Goal: Transaction & Acquisition: Purchase product/service

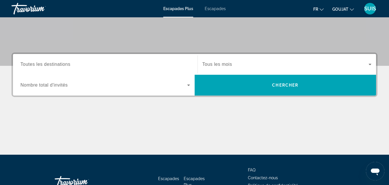
scroll to position [115, 0]
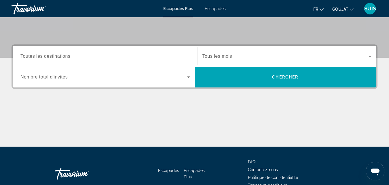
click at [50, 56] on span "Toutes les destinations" at bounding box center [45, 56] width 50 height 5
click at [50, 56] on input "Destination Toutes les destinations" at bounding box center [105, 56] width 170 height 7
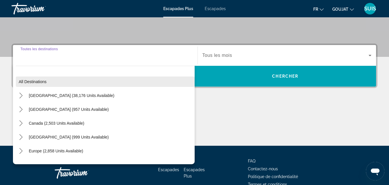
scroll to position [141, 0]
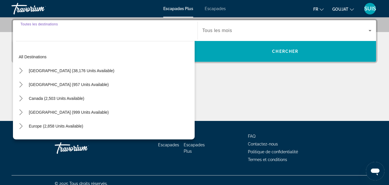
click at [42, 37] on div "Widget de recherche" at bounding box center [105, 30] width 170 height 16
click at [38, 27] on input "Destination Toutes les destinations" at bounding box center [105, 30] width 170 height 7
click at [40, 37] on div "Widget de recherche" at bounding box center [105, 30] width 170 height 16
click at [223, 7] on font "Escapades" at bounding box center [215, 8] width 21 height 5
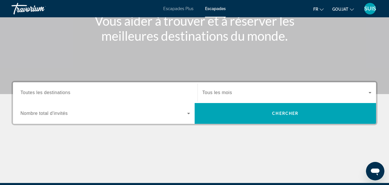
scroll to position [86, 0]
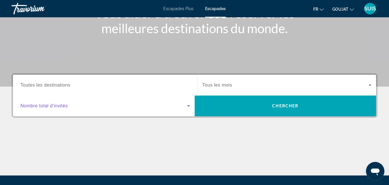
click at [189, 105] on icon "Search widget" at bounding box center [188, 105] width 3 height 1
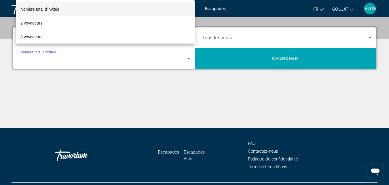
scroll to position [141, 0]
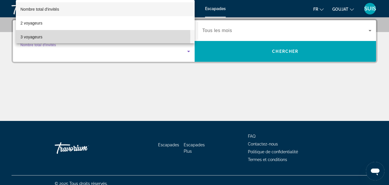
click at [24, 36] on font "3 voyageurs" at bounding box center [31, 37] width 22 height 5
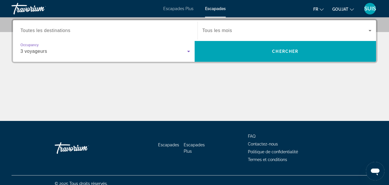
click at [39, 51] on span "3 voyageurs" at bounding box center [33, 51] width 27 height 5
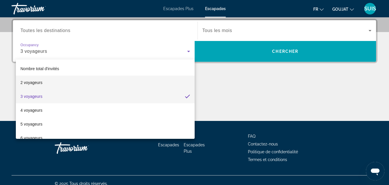
click at [31, 80] on font "2 voyageurs" at bounding box center [31, 82] width 22 height 5
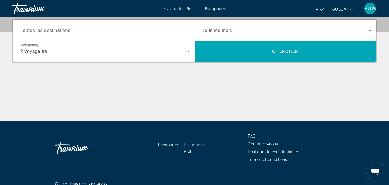
click at [38, 31] on span "Toutes les destinations" at bounding box center [45, 30] width 50 height 5
click at [38, 31] on input "Destination Toutes les destinations" at bounding box center [105, 30] width 170 height 7
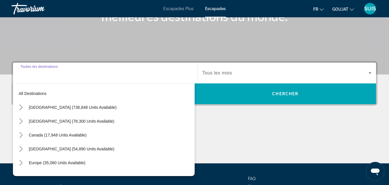
scroll to position [90, 0]
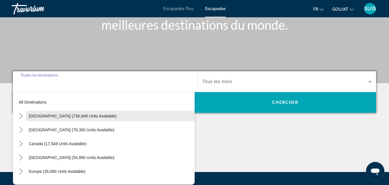
click at [46, 116] on span "[GEOGRAPHIC_DATA] (736,848 units available)" at bounding box center [73, 116] width 88 height 5
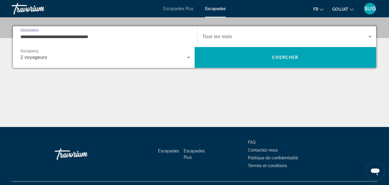
scroll to position [141, 0]
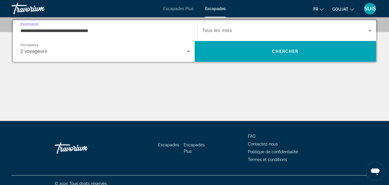
click at [76, 28] on input "**********" at bounding box center [105, 30] width 170 height 7
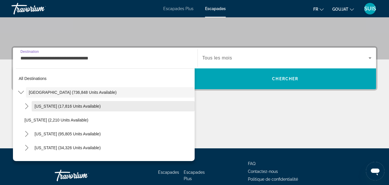
click at [70, 107] on span "[US_STATE] (17,816 units available)" at bounding box center [68, 106] width 66 height 5
type input "**********"
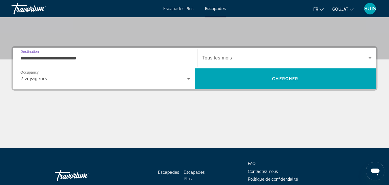
scroll to position [141, 0]
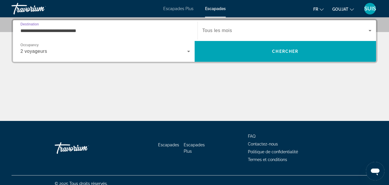
click at [89, 30] on input "**********" at bounding box center [105, 30] width 170 height 7
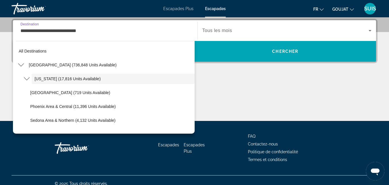
scroll to position [127, 0]
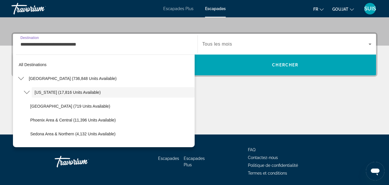
drag, startPoint x: 89, startPoint y: 45, endPoint x: 18, endPoint y: 48, distance: 70.4
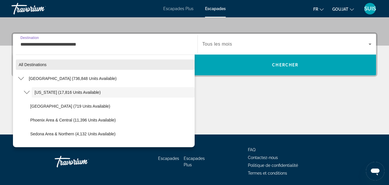
click at [19, 49] on div "**********" at bounding box center [105, 44] width 179 height 16
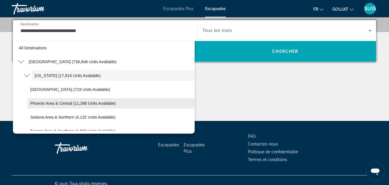
scroll to position [0, 0]
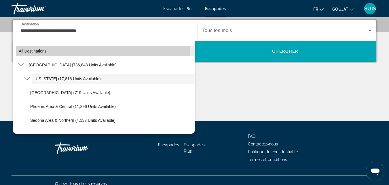
click at [32, 50] on span "All destinations" at bounding box center [33, 51] width 28 height 5
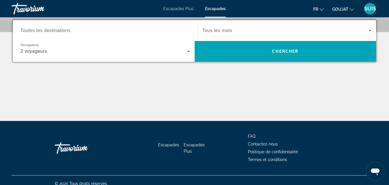
click at [50, 31] on span "Toutes les destinations" at bounding box center [45, 30] width 50 height 5
click at [50, 31] on input "Destination Toutes les destinations" at bounding box center [105, 30] width 170 height 7
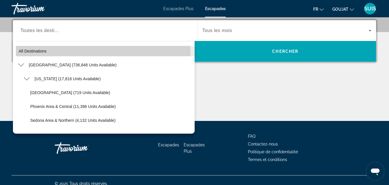
click at [37, 52] on span "All destinations" at bounding box center [33, 51] width 28 height 5
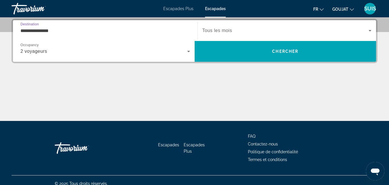
drag, startPoint x: 54, startPoint y: 31, endPoint x: 40, endPoint y: 28, distance: 14.5
click at [41, 31] on input "**********" at bounding box center [105, 30] width 170 height 7
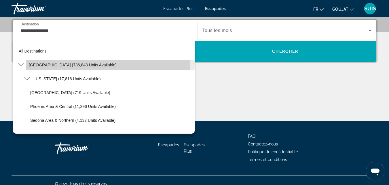
click at [75, 65] on span "[GEOGRAPHIC_DATA] (736,848 units available)" at bounding box center [73, 65] width 88 height 5
type input "**********"
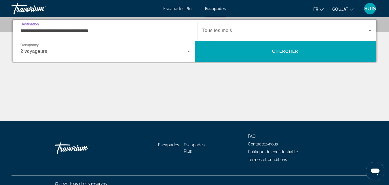
click at [188, 52] on icon "Search widget" at bounding box center [188, 51] width 7 height 7
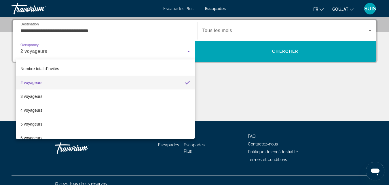
click at [185, 84] on mat-pseudo-checkbox at bounding box center [187, 82] width 5 height 5
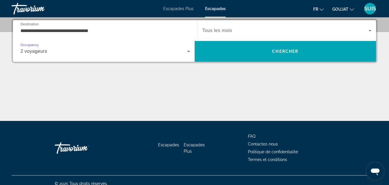
click at [368, 31] on icon "Search widget" at bounding box center [370, 30] width 7 height 7
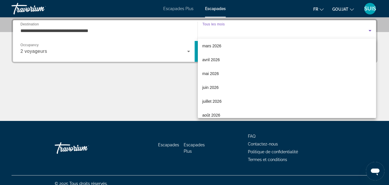
scroll to position [86, 0]
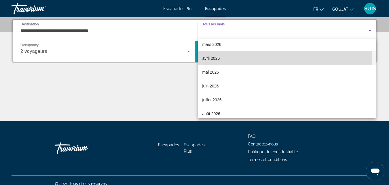
click at [213, 58] on font "avril 2026" at bounding box center [212, 58] width 18 height 5
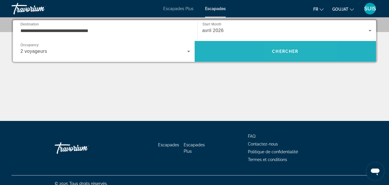
click at [284, 49] on span "Chercher" at bounding box center [285, 51] width 26 height 5
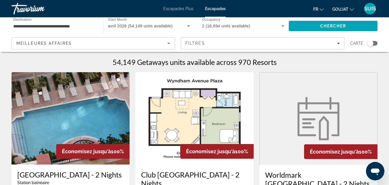
click at [167, 43] on icon "Sort by" at bounding box center [168, 43] width 7 height 7
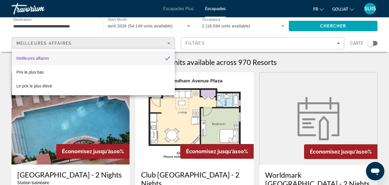
click at [169, 44] on div at bounding box center [194, 92] width 389 height 185
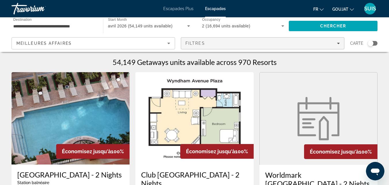
click at [339, 44] on icon "Filters" at bounding box center [338, 43] width 3 height 1
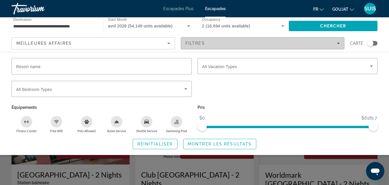
click at [339, 44] on icon "Filters" at bounding box center [338, 43] width 3 height 1
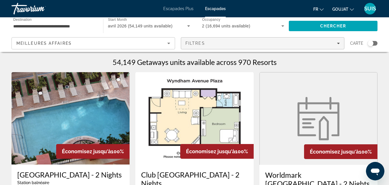
click at [339, 44] on icon "Filters" at bounding box center [338, 43] width 3 height 1
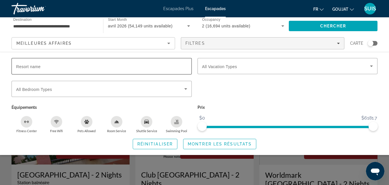
click at [70, 67] on input "Resort name" at bounding box center [101, 66] width 171 height 7
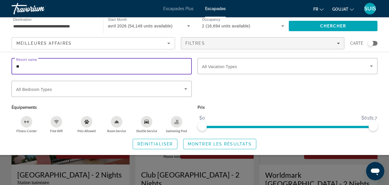
type input "*"
type input "*********"
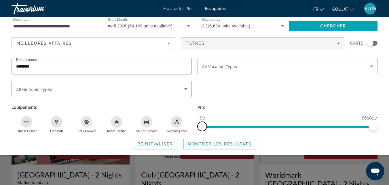
click at [198, 127] on ngx-slider "$0 $6181.7 $0 $6181.7 $5630 - $6181.7" at bounding box center [288, 126] width 180 height 1
click at [315, 25] on span "Search" at bounding box center [333, 26] width 89 height 14
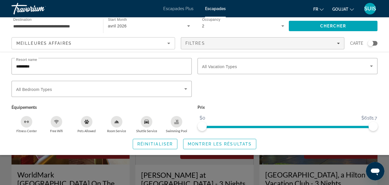
click at [210, 146] on span "Search widget" at bounding box center [220, 144] width 73 height 14
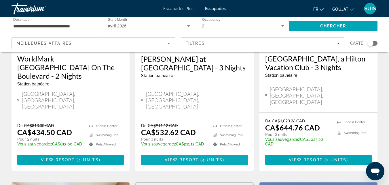
scroll to position [86, 0]
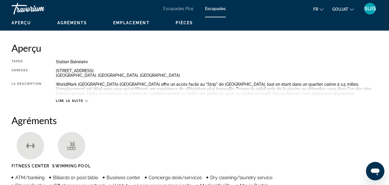
scroll to position [58, 0]
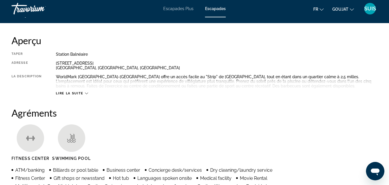
click at [86, 93] on icon "Contenu principal" at bounding box center [86, 93] width 3 height 3
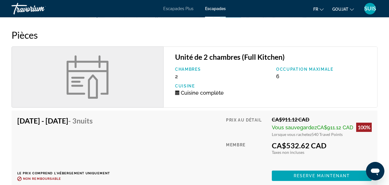
scroll to position [720, 0]
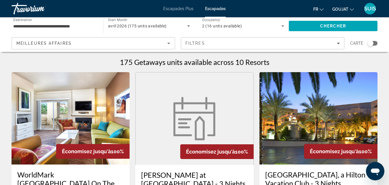
click at [307, 121] on img "Contenu principal" at bounding box center [319, 118] width 118 height 92
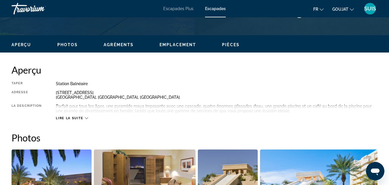
scroll to position [259, 0]
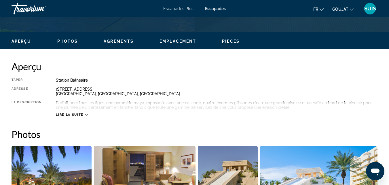
click at [88, 114] on icon "Contenu principal" at bounding box center [86, 114] width 3 height 3
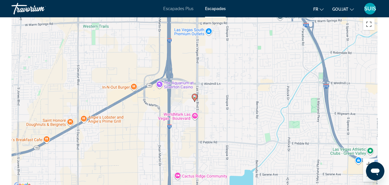
scroll to position [909, 0]
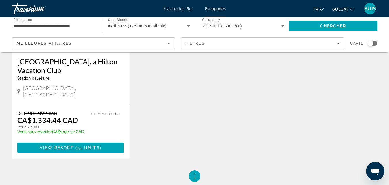
scroll to position [813, 0]
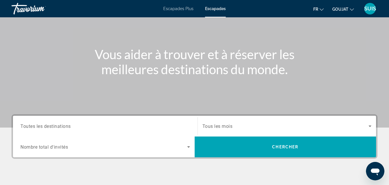
scroll to position [86, 0]
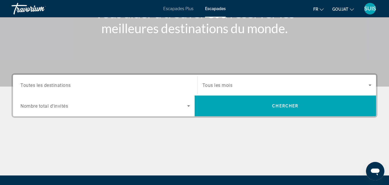
click at [64, 84] on span "Toutes les destinations" at bounding box center [45, 84] width 50 height 5
click at [64, 84] on input "Destination Toutes les destinations" at bounding box center [105, 85] width 170 height 7
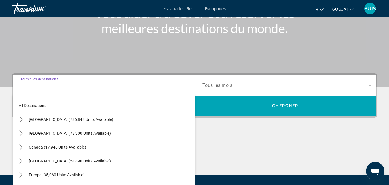
scroll to position [141, 0]
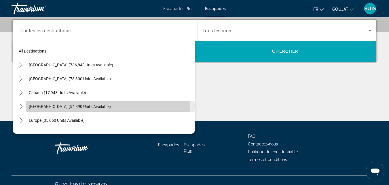
click at [58, 105] on span "[GEOGRAPHIC_DATA] (54,890 units available)" at bounding box center [70, 106] width 82 height 5
type input "**********"
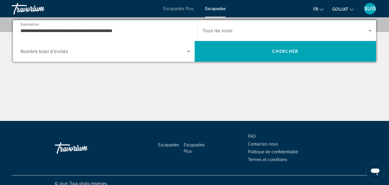
click at [56, 54] on span "Nombre total d'invités" at bounding box center [44, 51] width 48 height 5
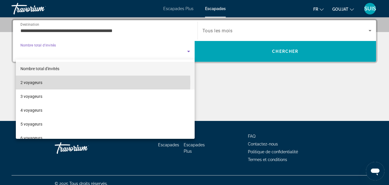
click at [25, 82] on font "2 voyageurs" at bounding box center [31, 82] width 22 height 5
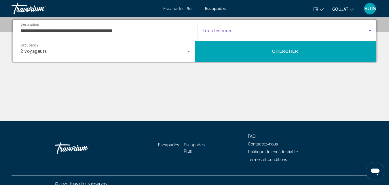
click at [370, 30] on icon "Search widget" at bounding box center [370, 30] width 7 height 7
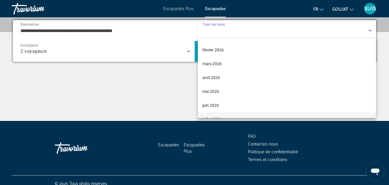
scroll to position [58, 0]
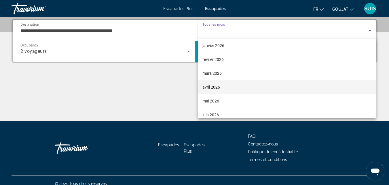
click at [214, 86] on font "avril 2026" at bounding box center [212, 87] width 18 height 5
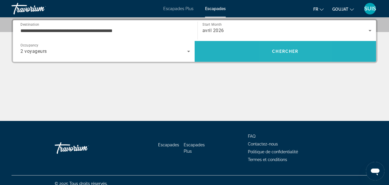
click at [281, 54] on span "Search" at bounding box center [286, 51] width 182 height 14
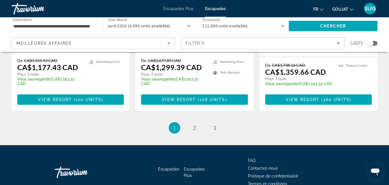
scroll to position [805, 0]
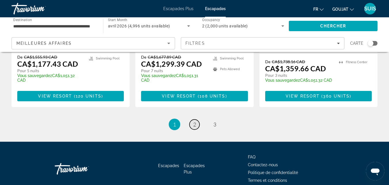
click at [194, 121] on span "2" at bounding box center [194, 124] width 3 height 6
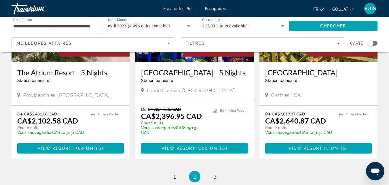
scroll to position [749, 0]
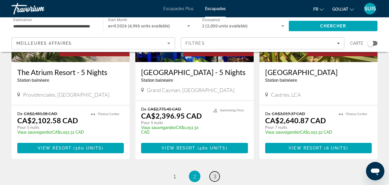
click at [213, 173] on span "3" at bounding box center [214, 176] width 3 height 6
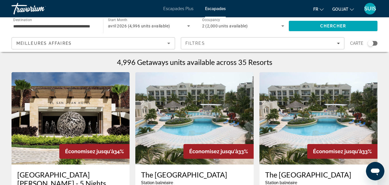
click at [169, 44] on icon "Sort by" at bounding box center [168, 43] width 3 height 1
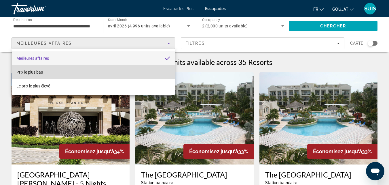
click at [38, 73] on font "Prix ​​​​le plus bas" at bounding box center [29, 72] width 27 height 5
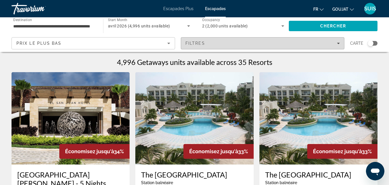
click at [339, 42] on icon "Filters" at bounding box center [338, 43] width 3 height 3
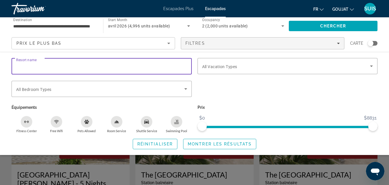
click at [139, 66] on input "Resort name" at bounding box center [101, 66] width 171 height 7
type input "**********"
click at [186, 90] on icon "Search widget" at bounding box center [185, 88] width 7 height 7
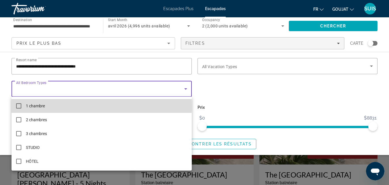
click at [18, 106] on mat-pseudo-checkbox at bounding box center [18, 105] width 5 height 5
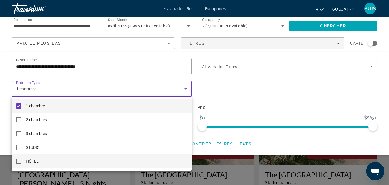
click at [18, 162] on mat-pseudo-checkbox at bounding box center [18, 160] width 5 height 5
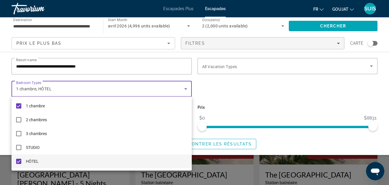
click at [370, 65] on div at bounding box center [194, 92] width 389 height 185
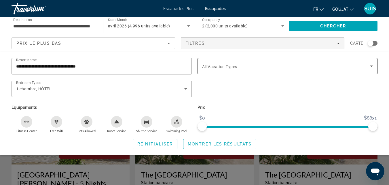
click at [371, 64] on icon "Search widget" at bounding box center [371, 66] width 7 height 7
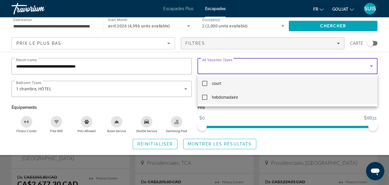
scroll to position [58, 0]
click at [204, 98] on mat-pseudo-checkbox at bounding box center [204, 96] width 5 height 5
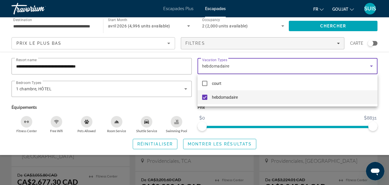
click at [340, 44] on div at bounding box center [194, 92] width 389 height 185
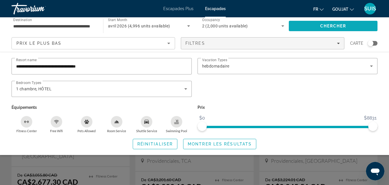
click at [339, 26] on span "Chercher" at bounding box center [333, 26] width 26 height 5
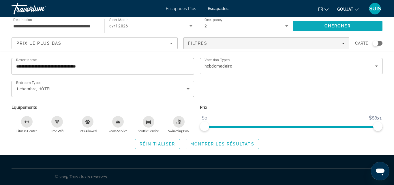
click at [323, 24] on span "Search" at bounding box center [337, 26] width 90 height 14
click at [155, 143] on span "Réinitialiser" at bounding box center [156, 143] width 35 height 5
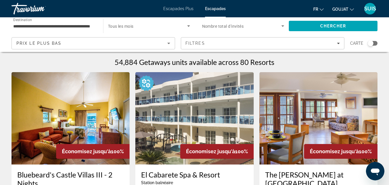
click at [188, 27] on icon "Search widget" at bounding box center [188, 25] width 7 height 7
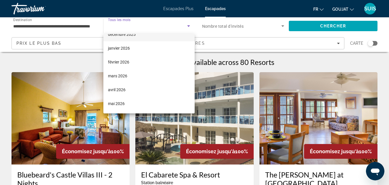
scroll to position [58, 0]
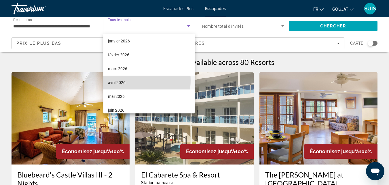
click at [118, 80] on font "avril 2026" at bounding box center [117, 82] width 18 height 5
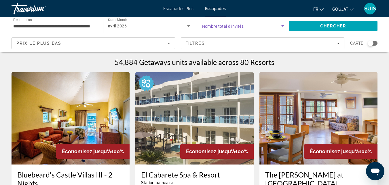
click at [281, 24] on icon "Search widget" at bounding box center [282, 25] width 7 height 7
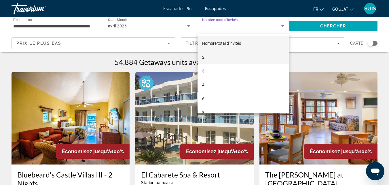
click at [228, 57] on mat-option "2" at bounding box center [244, 57] width 92 height 14
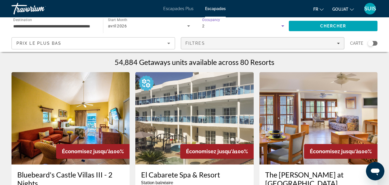
click at [339, 42] on div "Filtres" at bounding box center [263, 43] width 154 height 5
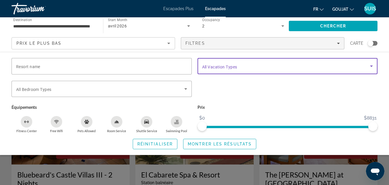
click at [371, 64] on icon "Search widget" at bounding box center [371, 66] width 7 height 7
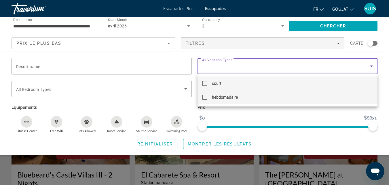
click at [228, 97] on font "hebdomadaire" at bounding box center [225, 97] width 26 height 5
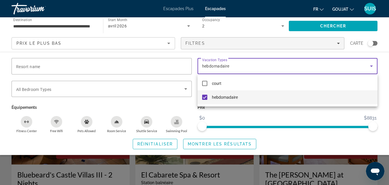
click at [187, 88] on div at bounding box center [194, 92] width 389 height 185
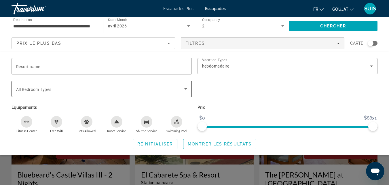
click at [187, 88] on icon "Search widget" at bounding box center [185, 88] width 7 height 7
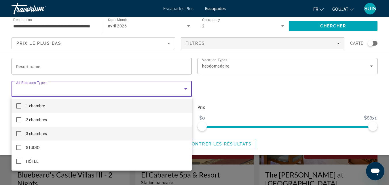
scroll to position [29, 0]
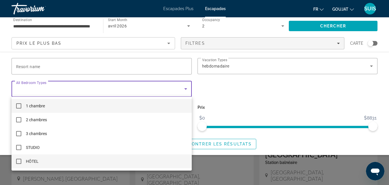
click at [18, 161] on mat-pseudo-checkbox at bounding box center [18, 160] width 5 height 5
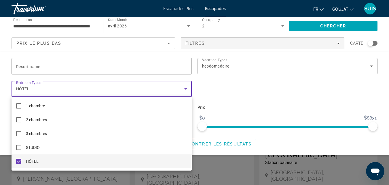
click at [249, 88] on div at bounding box center [194, 92] width 389 height 185
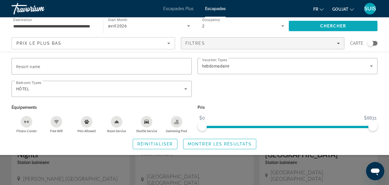
click at [328, 25] on span "Chercher" at bounding box center [333, 26] width 26 height 5
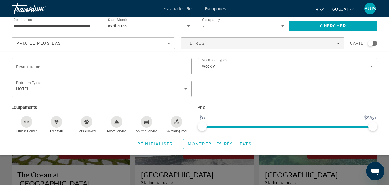
click at [243, 176] on div "Search widget" at bounding box center [194, 135] width 389 height 98
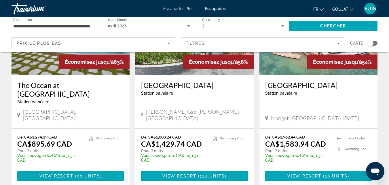
scroll to position [144, 0]
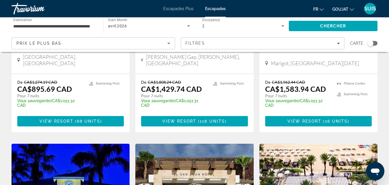
click at [186, 7] on font "Escapades Plus" at bounding box center [178, 8] width 30 height 5
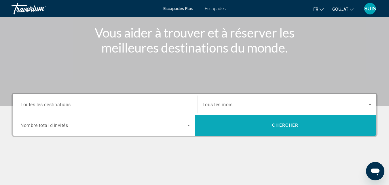
scroll to position [86, 0]
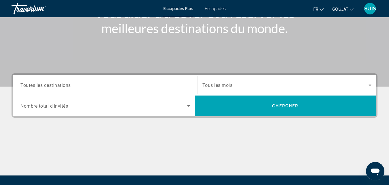
click at [122, 89] on div "Search widget" at bounding box center [105, 85] width 170 height 16
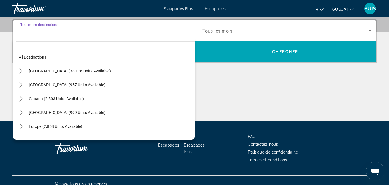
scroll to position [141, 0]
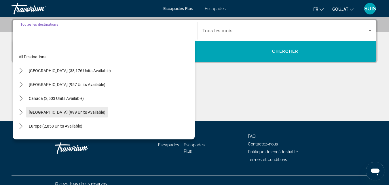
click at [65, 110] on span "[GEOGRAPHIC_DATA] (999 units available)" at bounding box center [67, 112] width 77 height 5
type input "**********"
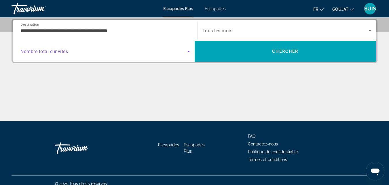
click at [187, 52] on icon "Search widget" at bounding box center [188, 51] width 7 height 7
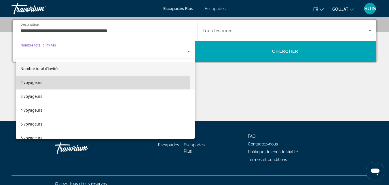
click at [33, 82] on font "2 voyageurs" at bounding box center [31, 82] width 22 height 5
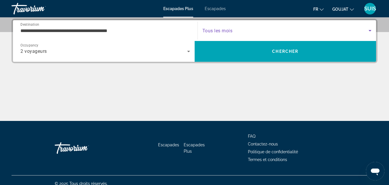
click at [368, 29] on icon "Search widget" at bounding box center [370, 30] width 7 height 7
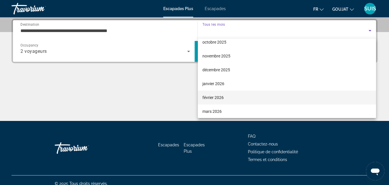
scroll to position [58, 0]
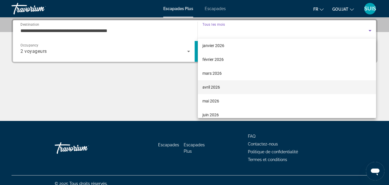
click at [205, 86] on font "avril 2026" at bounding box center [212, 87] width 18 height 5
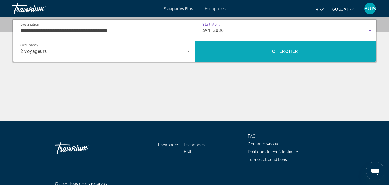
click at [281, 52] on span "Chercher" at bounding box center [285, 51] width 26 height 5
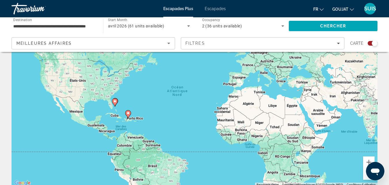
scroll to position [58, 0]
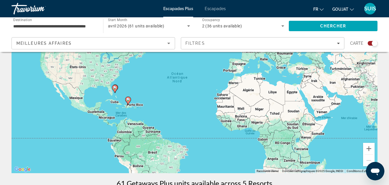
click at [115, 87] on image "Contenu principal" at bounding box center [114, 87] width 3 height 3
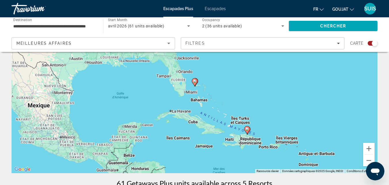
click at [194, 83] on icon "Contenu principal" at bounding box center [194, 81] width 5 height 7
type input "**********"
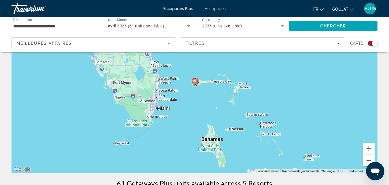
click at [194, 82] on image "Contenu principal" at bounding box center [194, 80] width 3 height 3
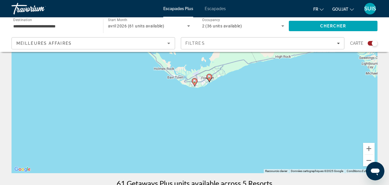
click at [194, 82] on image "Contenu principal" at bounding box center [194, 80] width 3 height 3
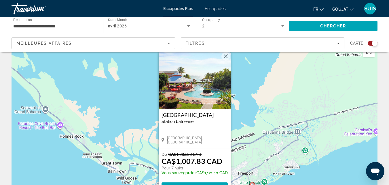
scroll to position [29, 0]
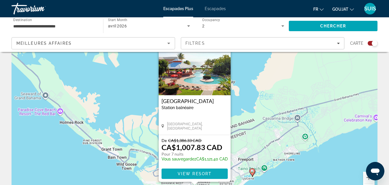
click at [198, 172] on span "View Resort" at bounding box center [194, 173] width 34 height 5
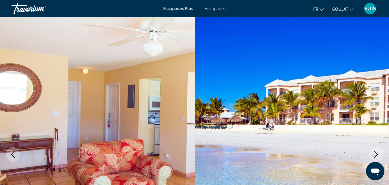
click at [377, 155] on icon "Next image" at bounding box center [377, 154] width 4 height 7
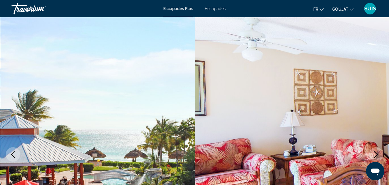
click at [377, 155] on icon "Next image" at bounding box center [377, 154] width 4 height 7
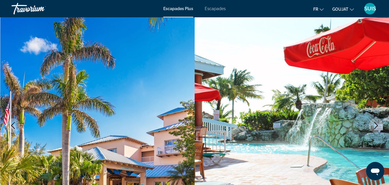
scroll to position [86, 0]
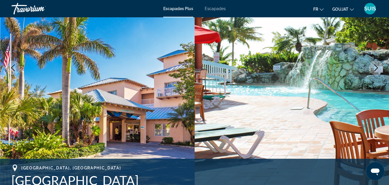
click at [374, 67] on icon "Next image" at bounding box center [376, 67] width 7 height 7
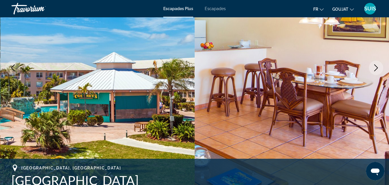
click at [374, 67] on icon "Next image" at bounding box center [376, 67] width 7 height 7
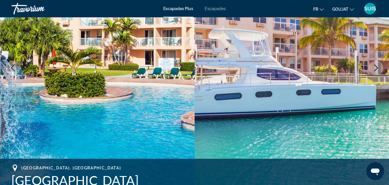
click at [374, 67] on icon "Next image" at bounding box center [376, 67] width 7 height 7
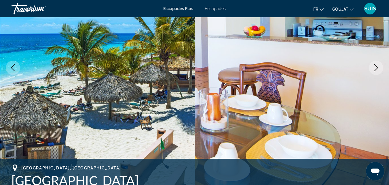
click at [374, 67] on icon "Next image" at bounding box center [376, 67] width 7 height 7
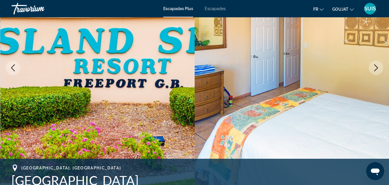
click at [374, 67] on icon "Next image" at bounding box center [376, 67] width 7 height 7
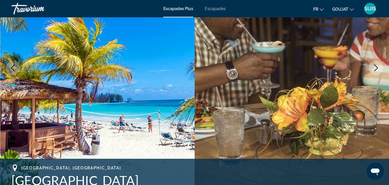
click at [374, 67] on icon "Next image" at bounding box center [376, 67] width 7 height 7
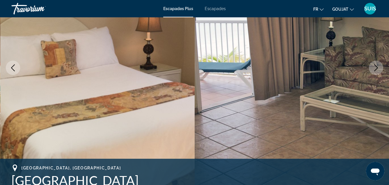
click at [374, 67] on icon "Next image" at bounding box center [376, 67] width 7 height 7
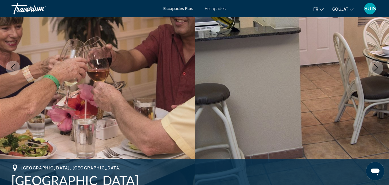
click at [374, 67] on icon "Next image" at bounding box center [376, 67] width 7 height 7
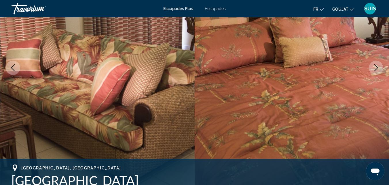
click at [374, 67] on icon "Next image" at bounding box center [376, 67] width 7 height 7
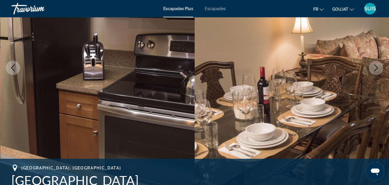
click at [374, 67] on icon "Next image" at bounding box center [376, 67] width 7 height 7
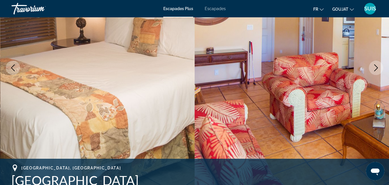
click at [374, 67] on icon "Next image" at bounding box center [376, 67] width 7 height 7
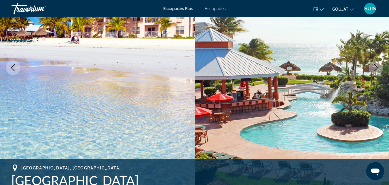
click at [374, 67] on icon "Next image" at bounding box center [376, 67] width 7 height 7
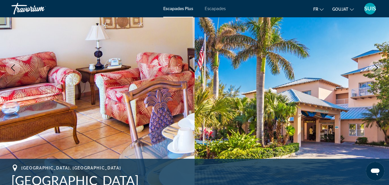
click at [374, 67] on icon "Next image" at bounding box center [376, 67] width 7 height 7
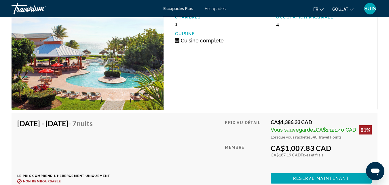
scroll to position [1527, 0]
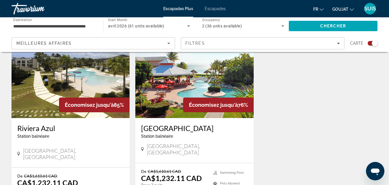
scroll to position [346, 0]
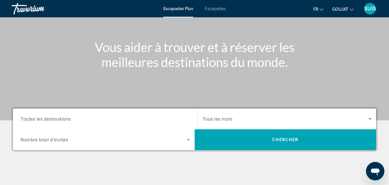
scroll to position [86, 0]
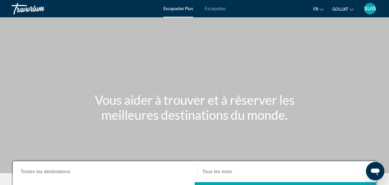
click at [322, 9] on icon "Changer de langue" at bounding box center [322, 9] width 4 height 4
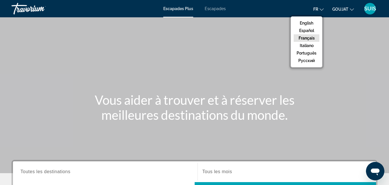
click at [322, 9] on icon "Changer de langue" at bounding box center [322, 9] width 4 height 4
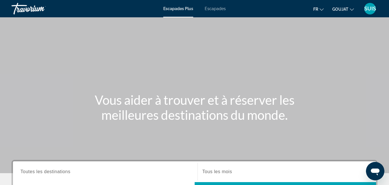
click at [353, 9] on icon "Changer de devise" at bounding box center [352, 9] width 4 height 4
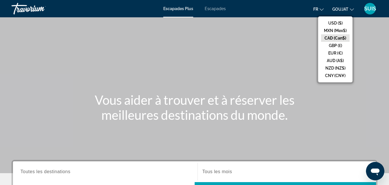
click at [340, 38] on button "CAD (Can$)" at bounding box center [335, 37] width 29 height 7
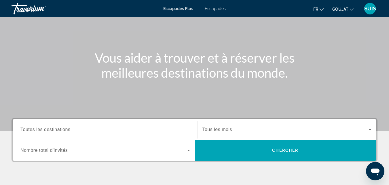
scroll to position [86, 0]
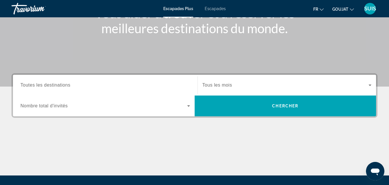
click at [69, 85] on span "Toutes les destinations" at bounding box center [45, 84] width 50 height 5
click at [69, 85] on input "Destination Toutes les destinations" at bounding box center [105, 85] width 170 height 7
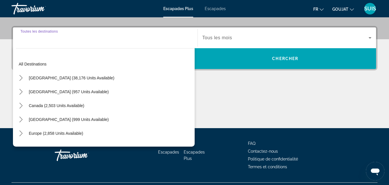
scroll to position [141, 0]
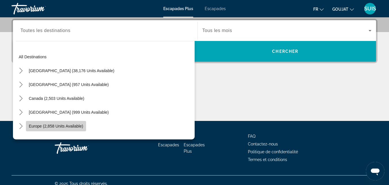
click at [55, 125] on span "Europe (2,858 units available)" at bounding box center [56, 126] width 54 height 5
type input "**********"
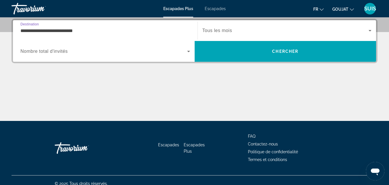
click at [187, 53] on icon "Widget de recherche" at bounding box center [188, 51] width 7 height 7
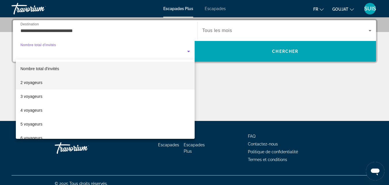
click at [26, 82] on font "2 voyageurs" at bounding box center [31, 82] width 22 height 5
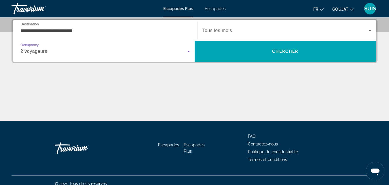
click at [370, 31] on icon "Widget de recherche" at bounding box center [370, 30] width 3 height 1
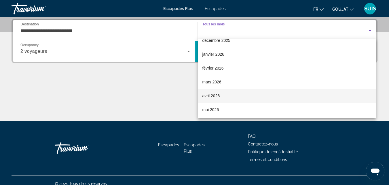
scroll to position [58, 0]
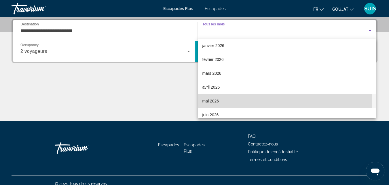
click at [214, 101] on font "mai 2026" at bounding box center [211, 101] width 17 height 5
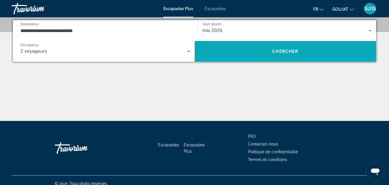
click at [276, 50] on span "Chercher" at bounding box center [285, 51] width 26 height 5
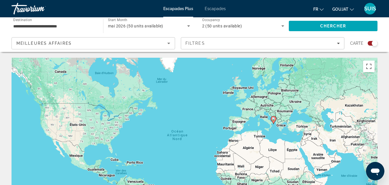
click at [273, 119] on image "Contenu principal" at bounding box center [273, 118] width 3 height 3
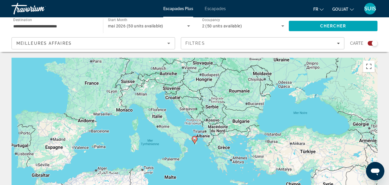
click at [194, 141] on icon "Contenu principal" at bounding box center [194, 139] width 5 height 7
type input "**********"
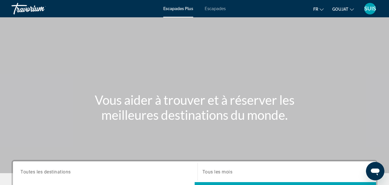
click at [218, 8] on font "Escapades" at bounding box center [215, 8] width 21 height 5
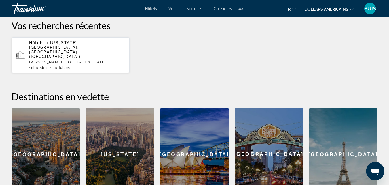
scroll to position [149, 0]
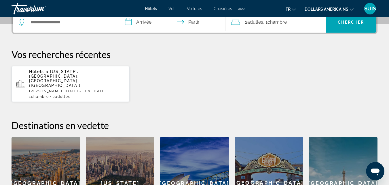
click at [122, 157] on div "New York" at bounding box center [120, 183] width 69 height 92
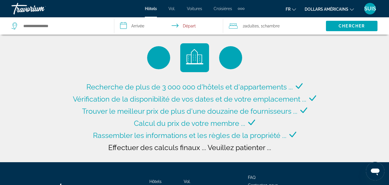
type input "**********"
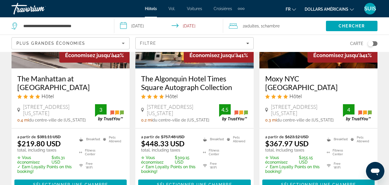
scroll to position [317, 0]
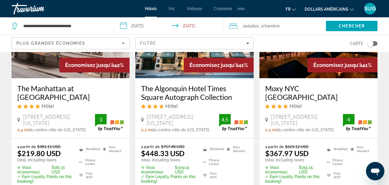
click at [122, 26] on input "**********" at bounding box center [169, 26] width 111 height 19
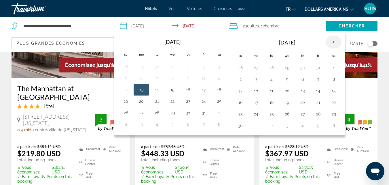
click at [332, 44] on th "Next month" at bounding box center [334, 42] width 16 height 13
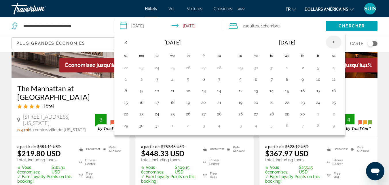
click at [332, 44] on th "Next month" at bounding box center [334, 42] width 16 height 13
click at [317, 69] on button "1" at bounding box center [318, 68] width 9 height 8
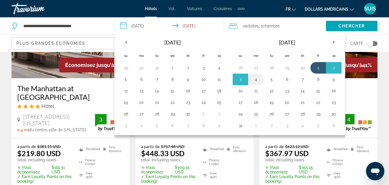
click at [256, 82] on button "4" at bounding box center [256, 79] width 9 height 8
type input "**********"
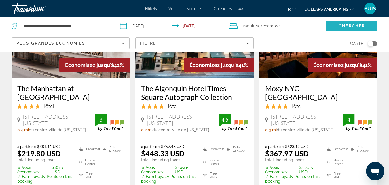
click at [344, 28] on span "Chercher" at bounding box center [352, 26] width 26 height 5
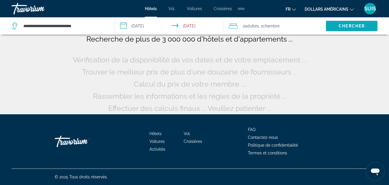
scroll to position [48, 0]
